Goal: Information Seeking & Learning: Find specific fact

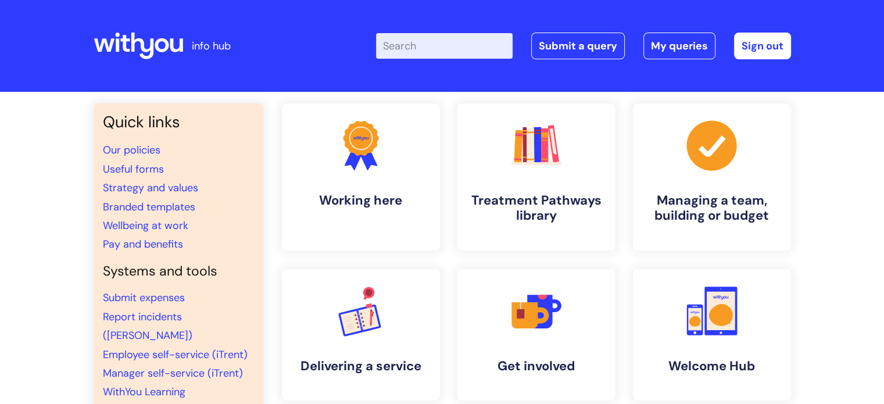
click at [424, 46] on input "Enter your search term here..." at bounding box center [444, 46] width 137 height 26
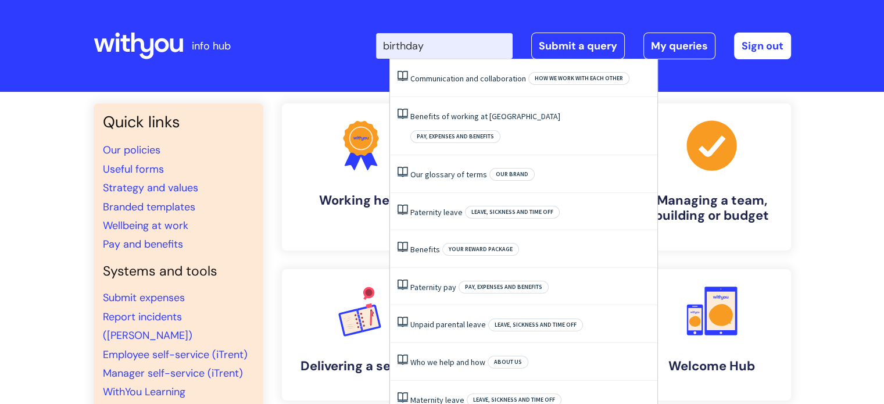
type input "birthday"
click button "Search" at bounding box center [0, 0] width 0 height 0
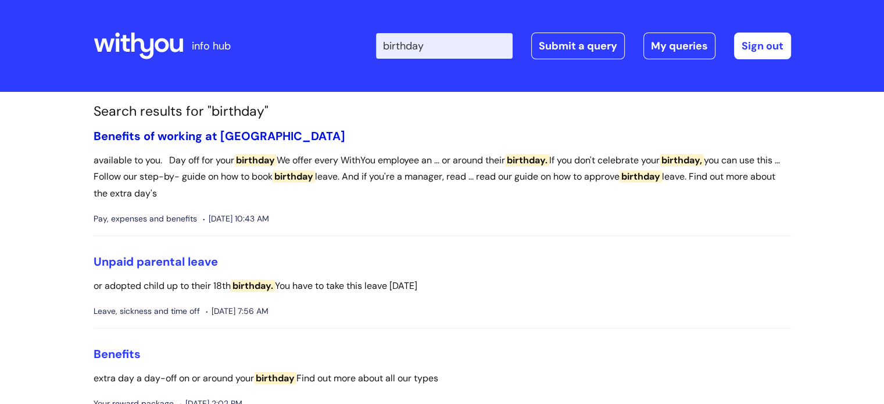
click at [209, 138] on link "Benefits of working at [GEOGRAPHIC_DATA]" at bounding box center [220, 135] width 252 height 15
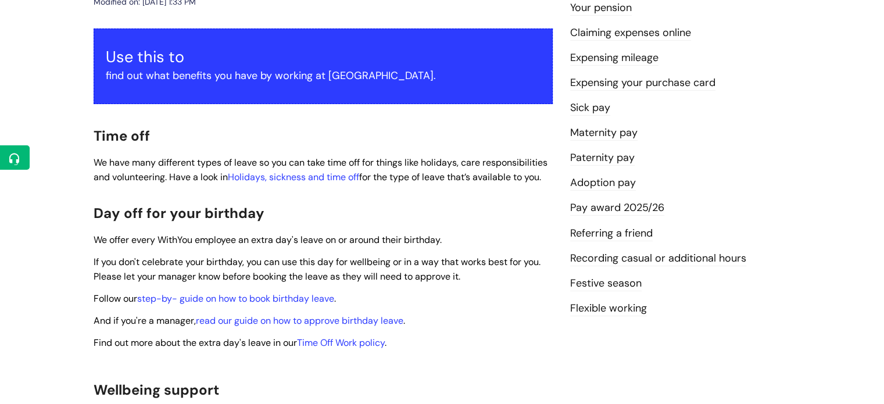
scroll to position [223, 0]
